Goal: Task Accomplishment & Management: Use online tool/utility

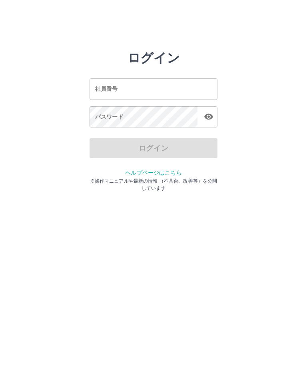
click at [172, 91] on input "社員番号" at bounding box center [154, 88] width 128 height 21
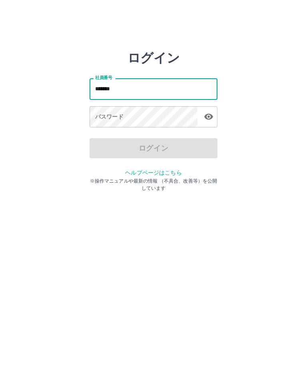
type input "*******"
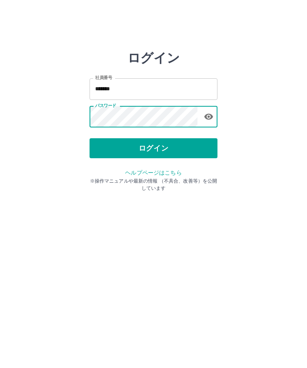
click at [172, 138] on button "ログイン" at bounding box center [154, 148] width 128 height 20
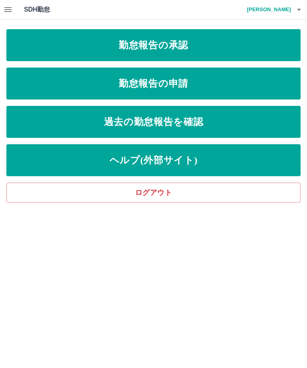
click at [247, 48] on link "勤怠報告の承認" at bounding box center [153, 45] width 294 height 32
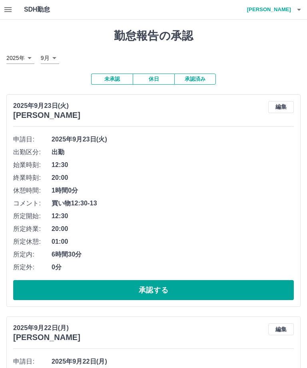
click at [295, 12] on icon "button" at bounding box center [299, 10] width 10 height 10
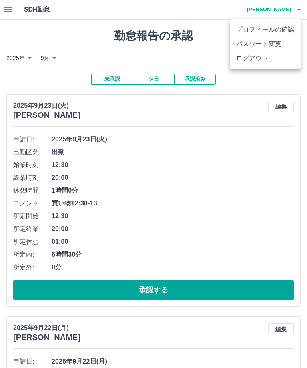
click at [218, 20] on div at bounding box center [153, 184] width 307 height 368
